Goal: Task Accomplishment & Management: Manage account settings

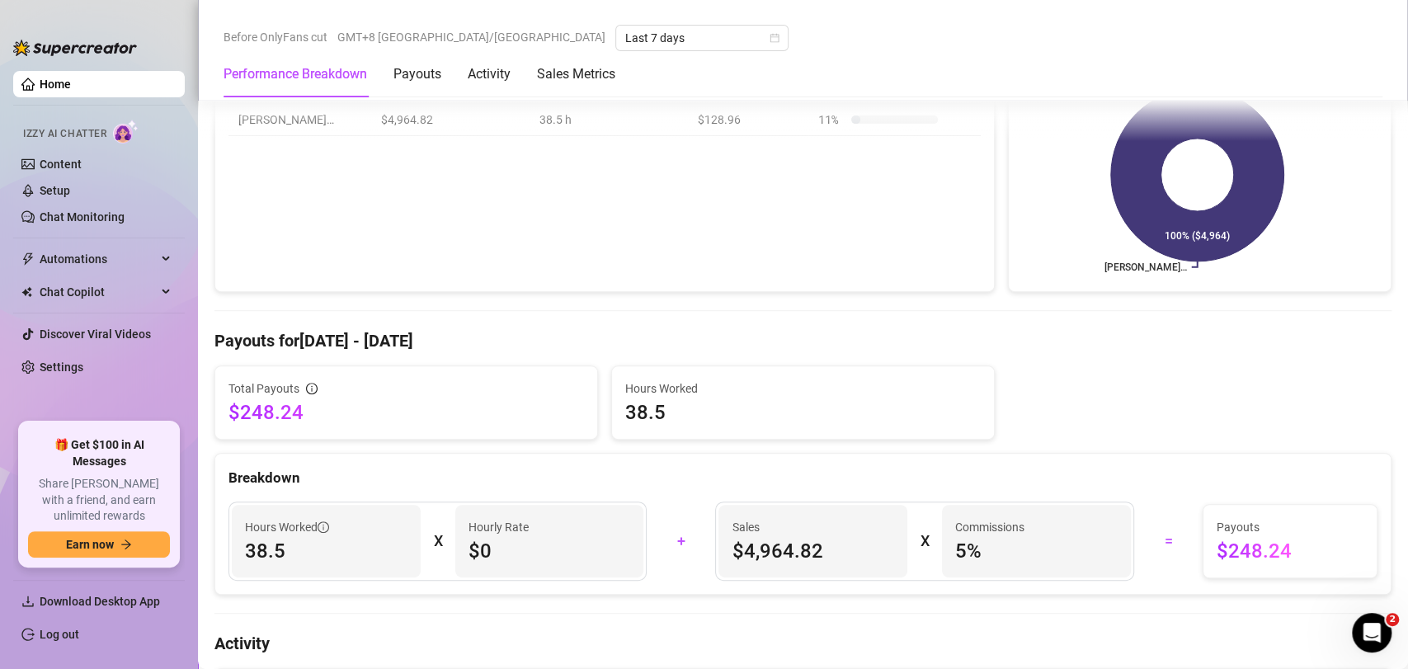
scroll to position [275, 0]
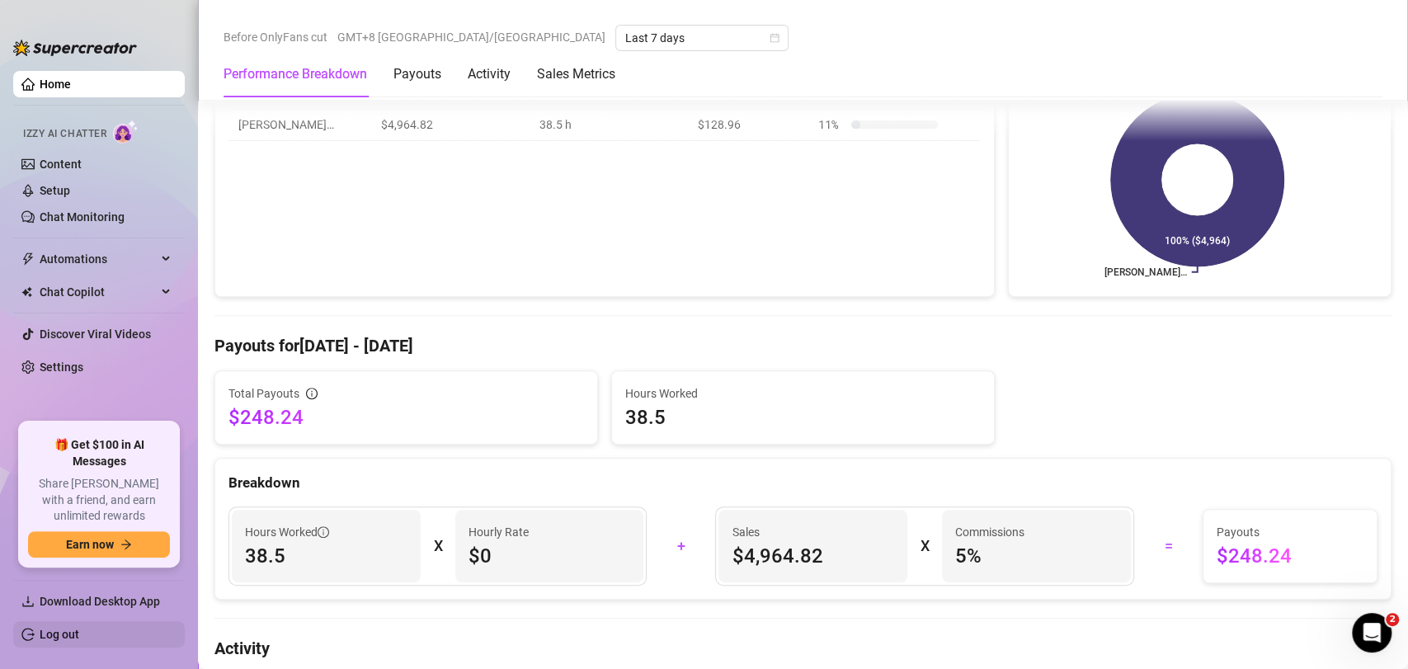
click at [79, 641] on link "Log out" at bounding box center [60, 633] width 40 height 13
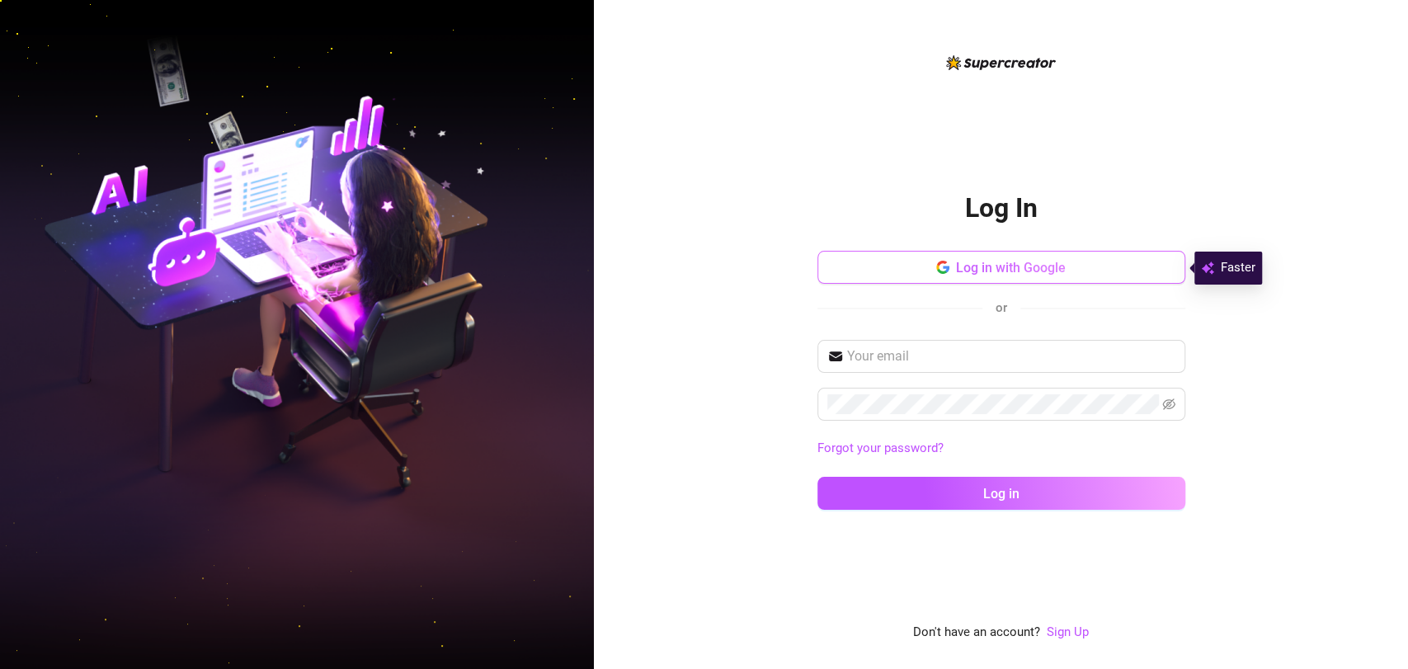
click at [459, 274] on button "Log in with Google" at bounding box center [1001, 267] width 368 height 33
click at [459, 346] on input "text" at bounding box center [1011, 356] width 328 height 20
type input "[EMAIL_ADDRESS][DOMAIN_NAME]"
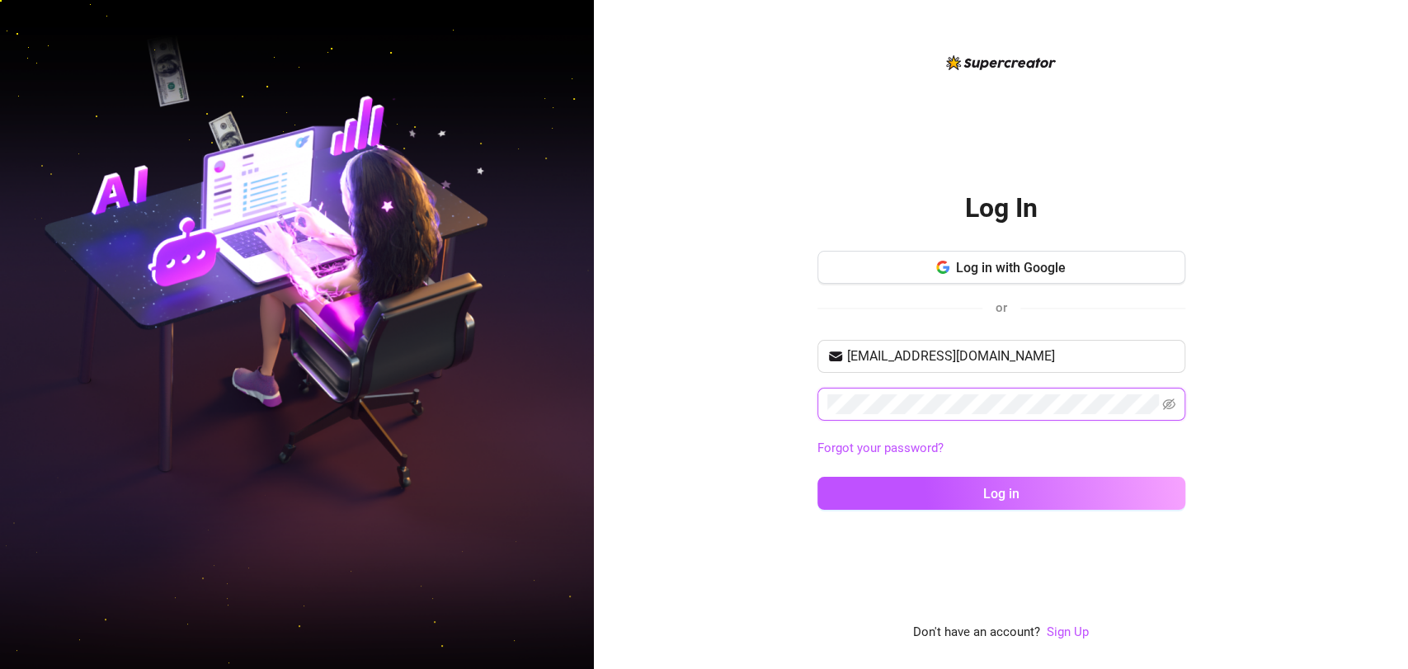
click at [459, 477] on button "Log in" at bounding box center [1001, 493] width 368 height 33
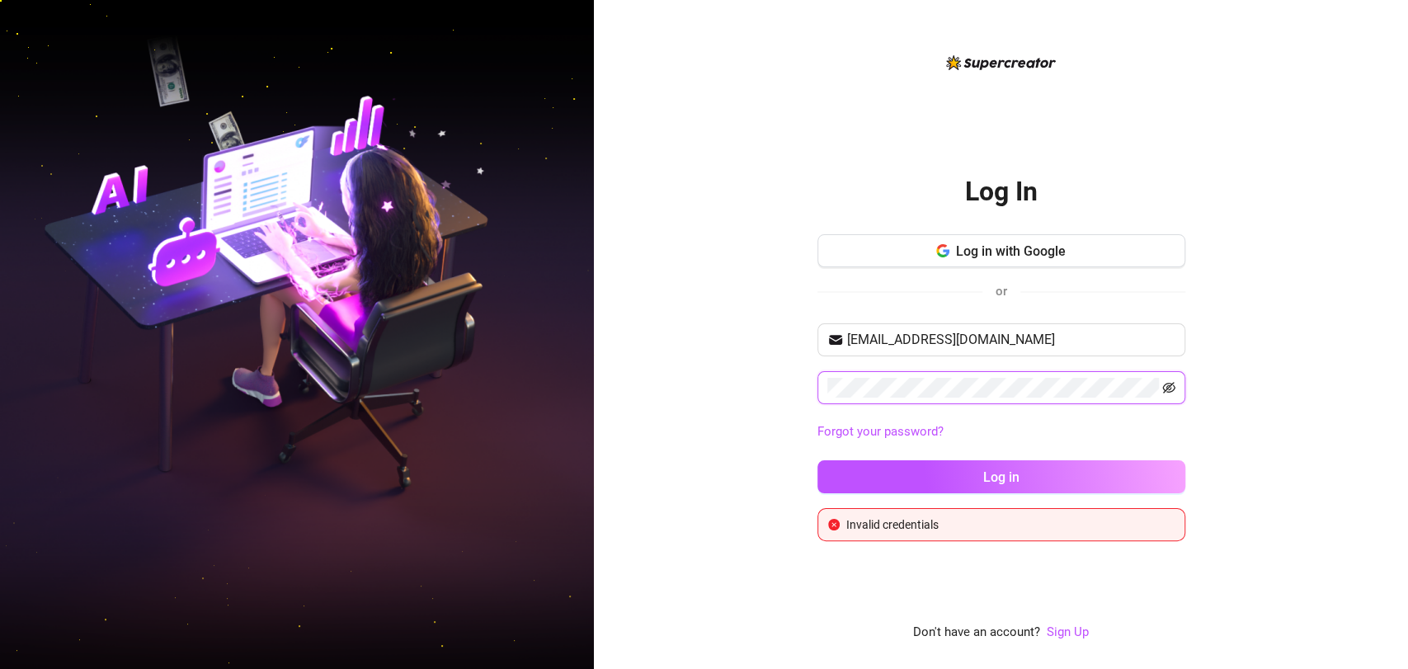
click at [459, 383] on icon "eye-invisible" at bounding box center [1168, 388] width 13 height 12
click at [459, 460] on button "Log in" at bounding box center [1001, 476] width 368 height 33
